Goal: Task Accomplishment & Management: Manage account settings

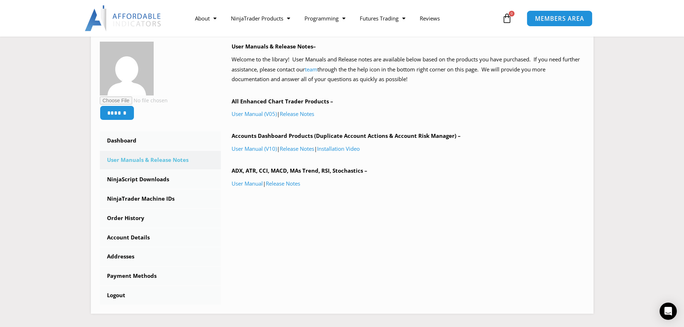
click at [557, 18] on span "MEMBERS AREA" at bounding box center [559, 18] width 49 height 6
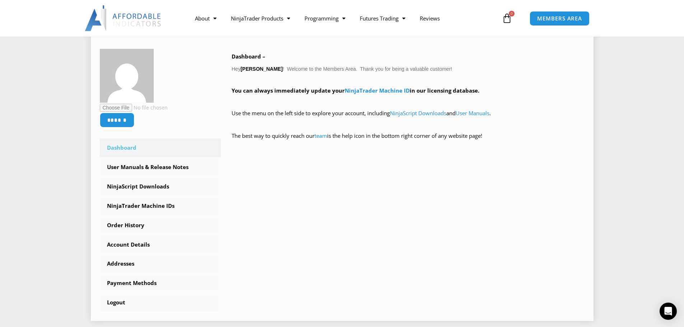
scroll to position [179, 0]
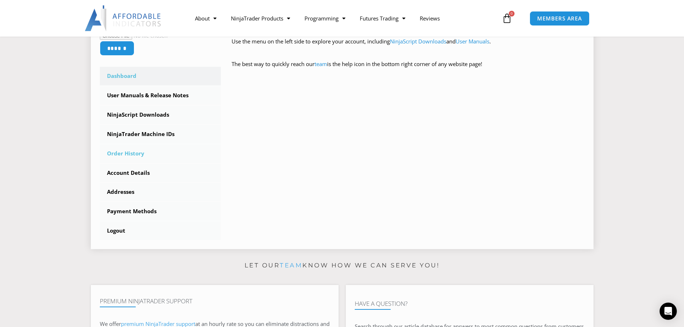
click at [137, 153] on link "Order History" at bounding box center [160, 153] width 121 height 19
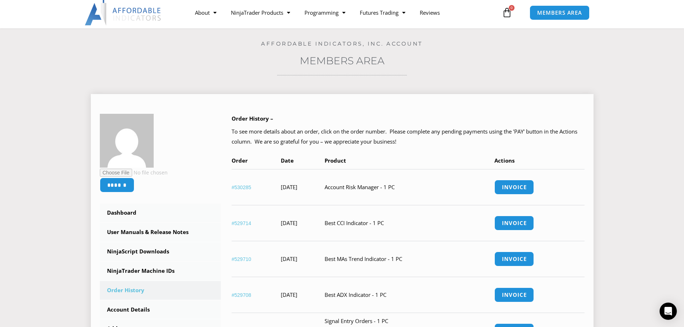
scroll to position [144, 0]
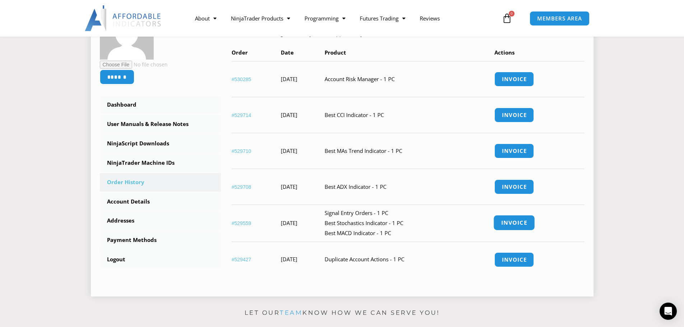
click at [525, 222] on link "Invoice" at bounding box center [514, 222] width 42 height 15
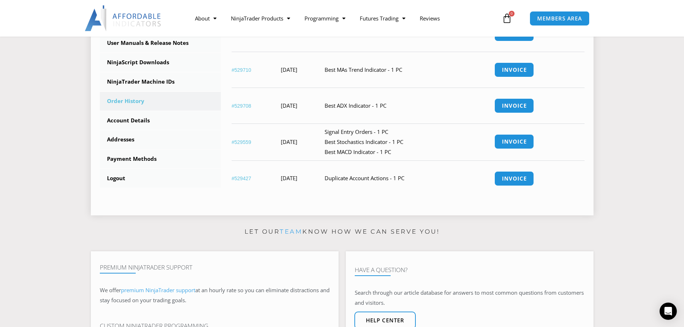
scroll to position [251, 0]
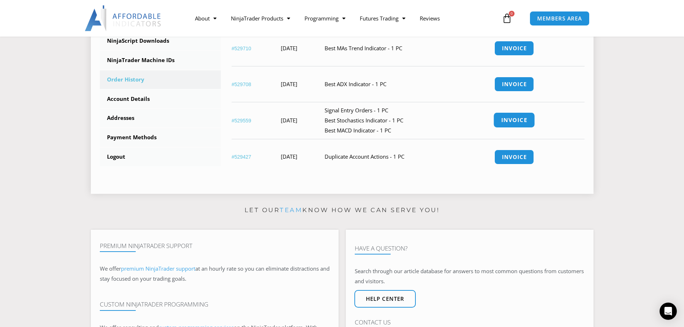
click at [535, 118] on link "Invoice" at bounding box center [514, 119] width 42 height 15
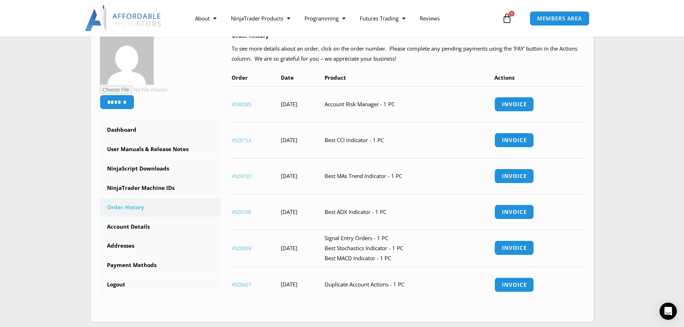
scroll to position [108, 0]
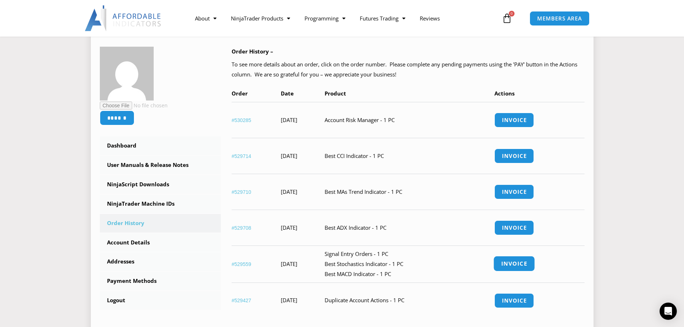
click at [520, 260] on link "Invoice" at bounding box center [514, 263] width 42 height 15
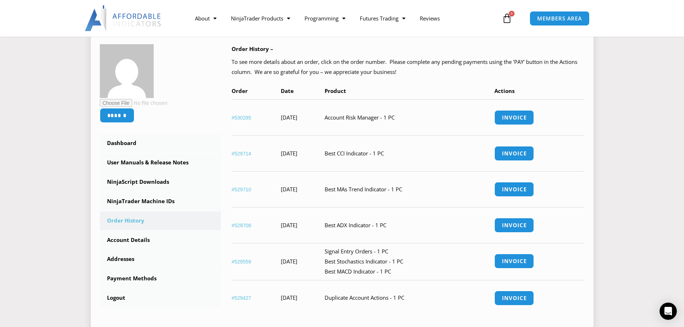
scroll to position [0, 0]
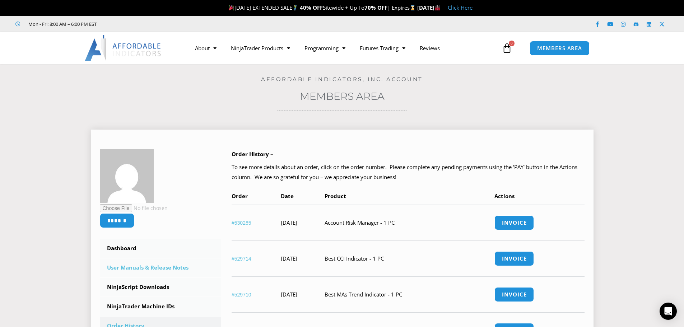
click at [153, 263] on link "User Manuals & Release Notes" at bounding box center [160, 267] width 121 height 19
click at [150, 285] on link "NinjaScript Downloads" at bounding box center [160, 287] width 121 height 19
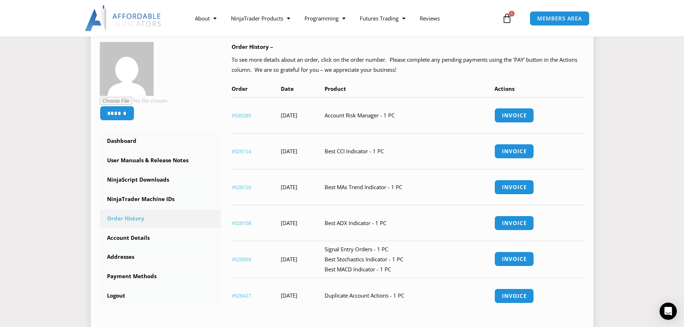
scroll to position [108, 0]
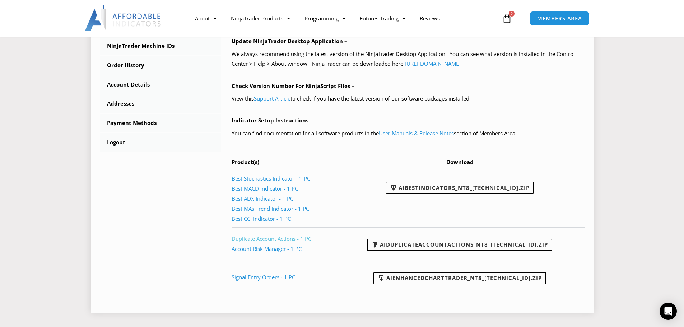
scroll to position [287, 0]
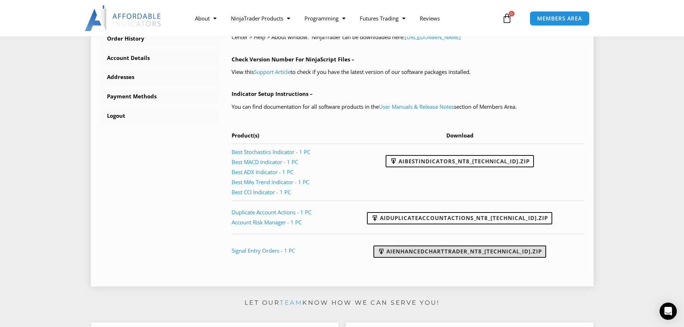
click at [422, 251] on link "AIEnhancedChartTrader_NT8_[TECHNICAL_ID].zip" at bounding box center [459, 251] width 173 height 12
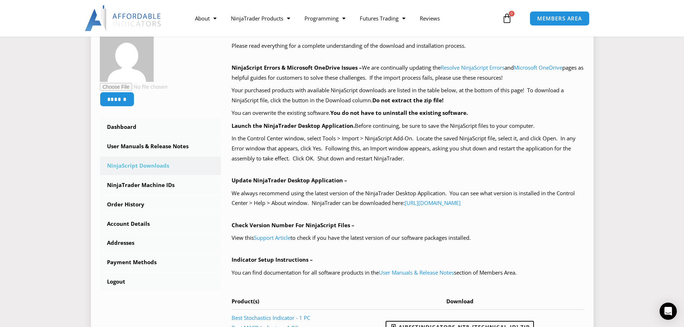
scroll to position [108, 0]
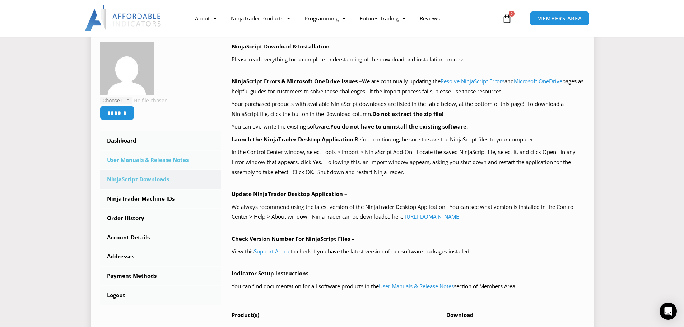
click at [148, 162] on link "User Manuals & Release Notes" at bounding box center [160, 160] width 121 height 19
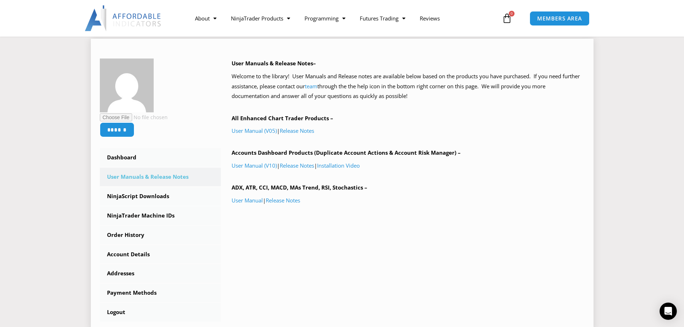
scroll to position [108, 0]
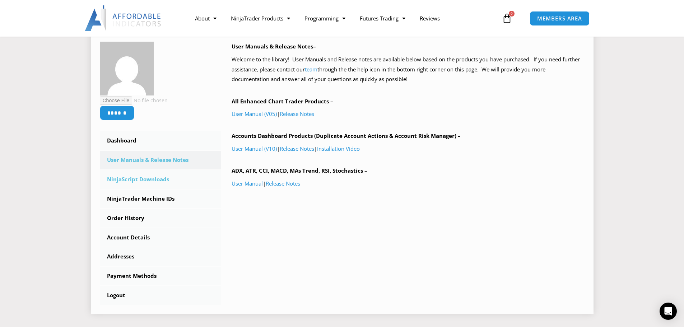
click at [156, 178] on link "NinjaScript Downloads" at bounding box center [160, 179] width 121 height 19
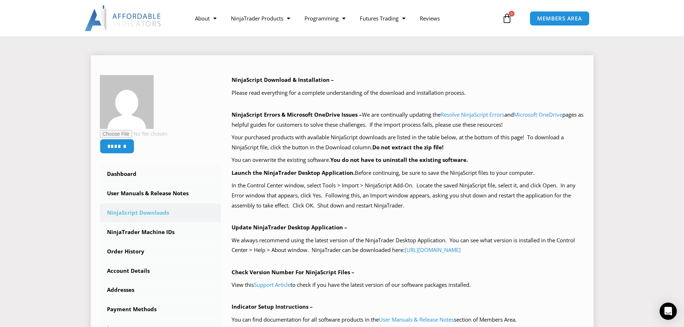
scroll to position [72, 0]
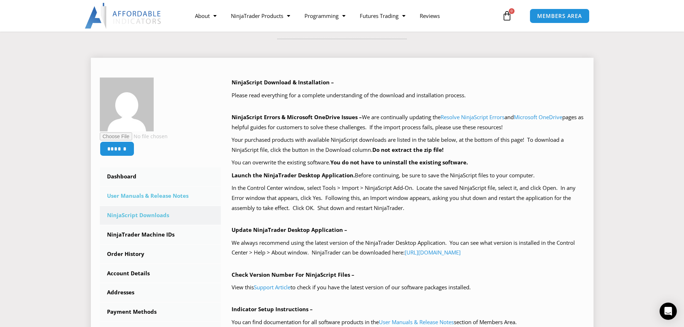
click at [157, 196] on link "User Manuals & Release Notes" at bounding box center [160, 196] width 121 height 19
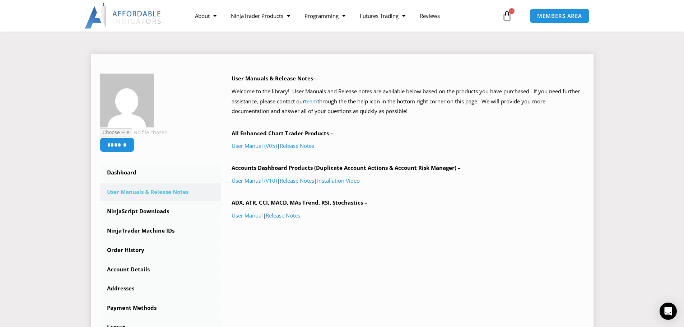
scroll to position [72, 0]
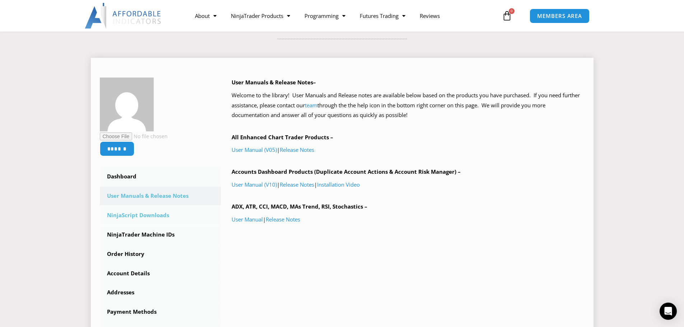
click at [144, 212] on link "NinjaScript Downloads" at bounding box center [160, 215] width 121 height 19
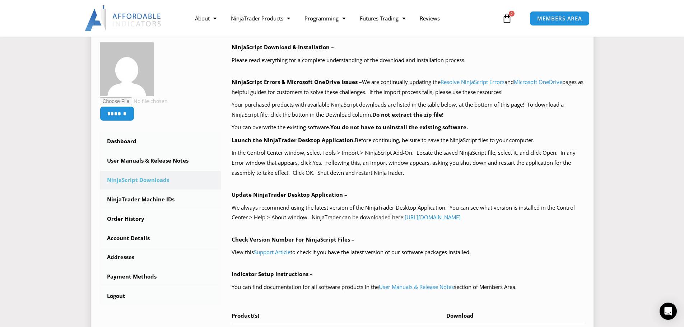
scroll to position [108, 0]
click at [165, 200] on link "NinjaTrader Machine IDs" at bounding box center [160, 199] width 121 height 19
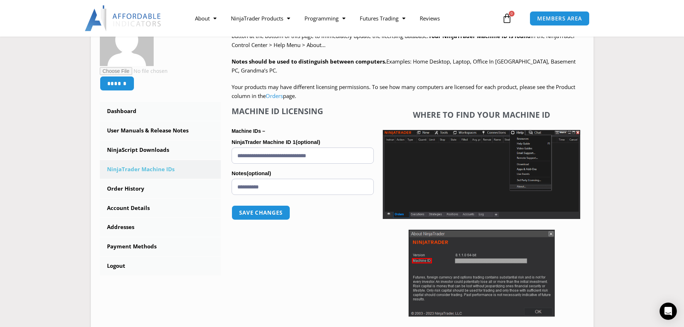
scroll to position [108, 0]
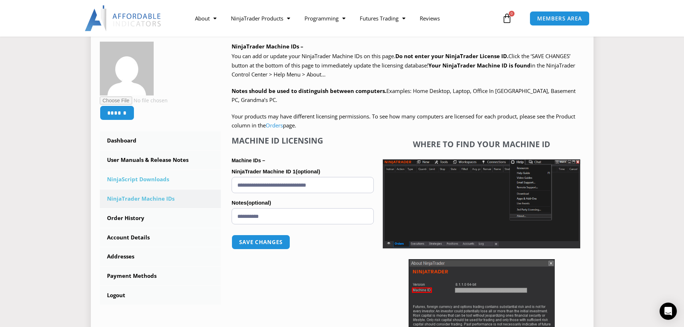
click at [154, 179] on link "NinjaScript Downloads" at bounding box center [160, 179] width 121 height 19
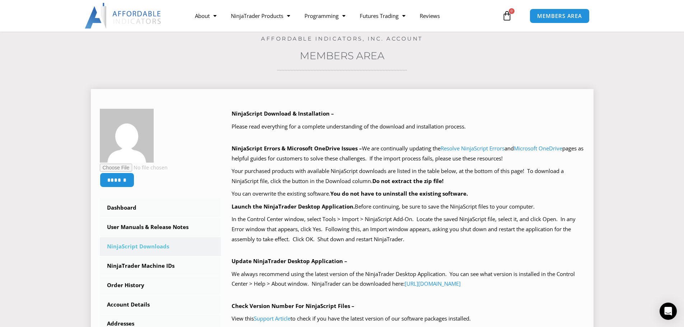
scroll to position [36, 0]
